Goal: Task Accomplishment & Management: Manage account settings

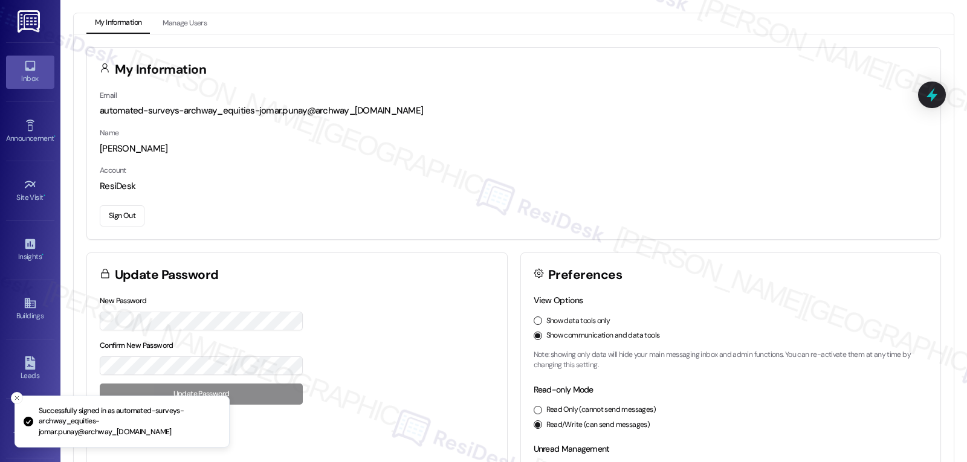
click at [24, 62] on icon at bounding box center [30, 65] width 13 height 13
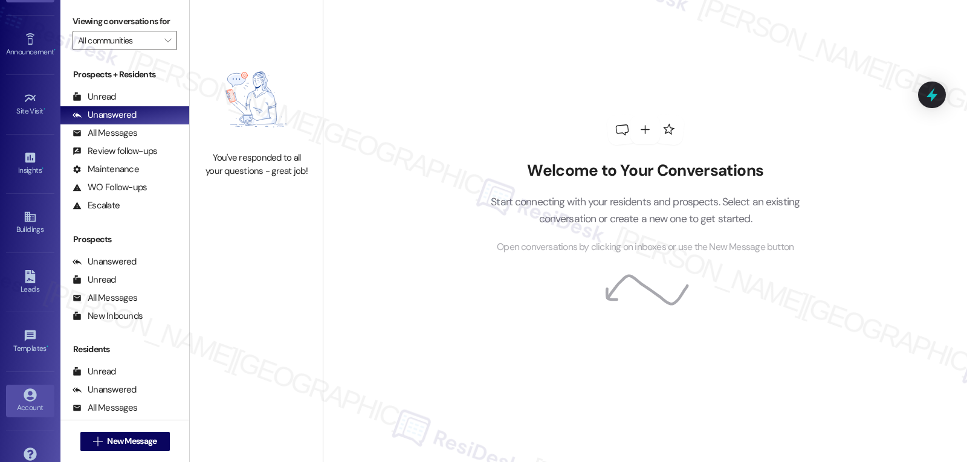
scroll to position [114, 0]
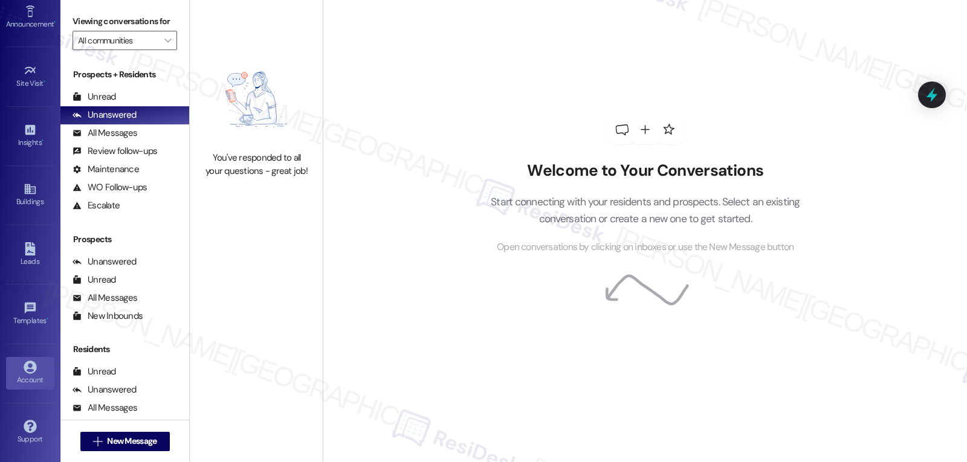
click at [24, 363] on icon at bounding box center [30, 367] width 13 height 13
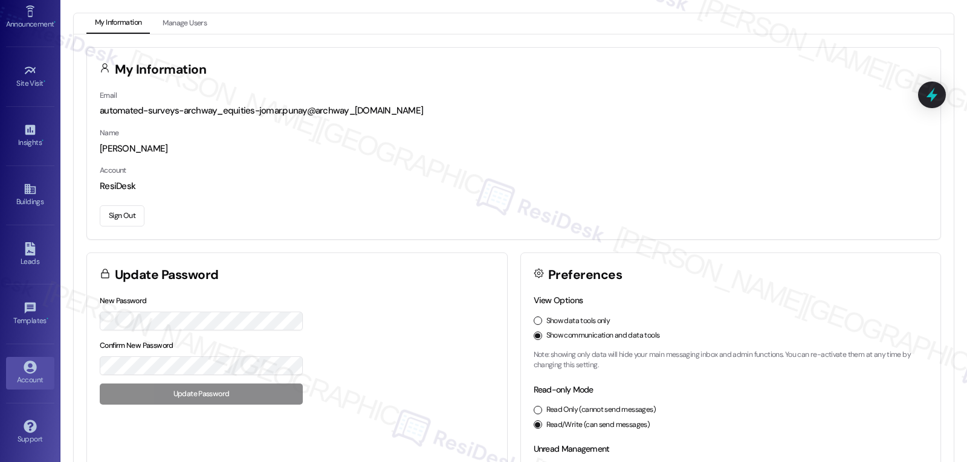
click at [114, 221] on button "Sign Out" at bounding box center [122, 215] width 45 height 21
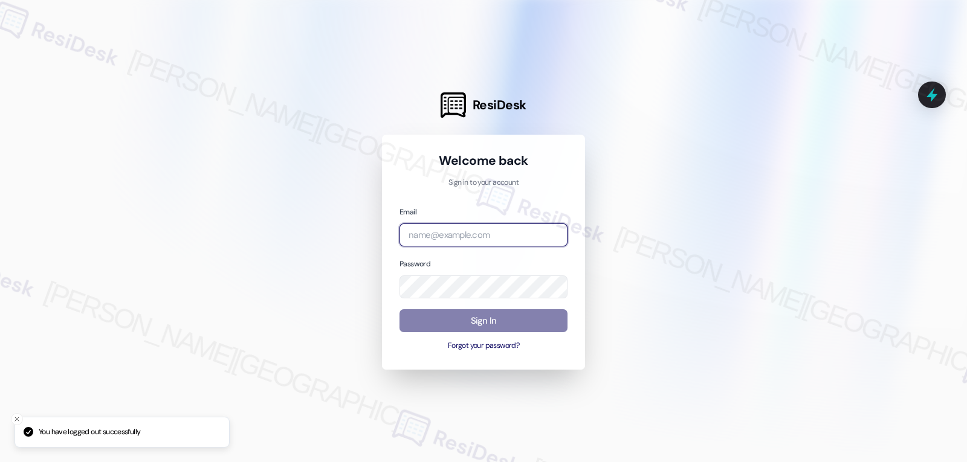
click at [448, 231] on input "email" at bounding box center [483, 236] width 168 height 24
paste input "[EMAIL_ADDRESS][DOMAIN_NAME]"
type input "[EMAIL_ADDRESS][DOMAIN_NAME]"
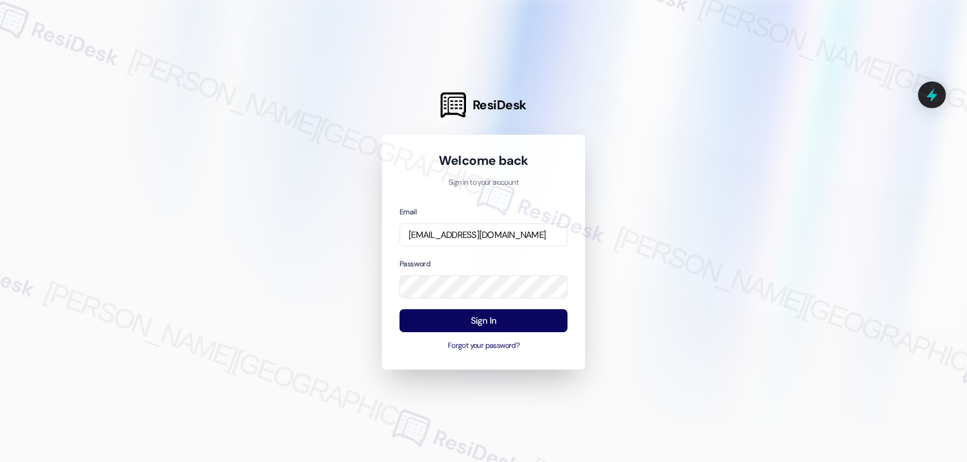
drag, startPoint x: 858, startPoint y: 288, endPoint x: 663, endPoint y: 311, distance: 195.8
click at [856, 288] on div at bounding box center [483, 231] width 967 height 462
click at [541, 323] on button "Sign In" at bounding box center [483, 321] width 168 height 24
